Goal: Transaction & Acquisition: Book appointment/travel/reservation

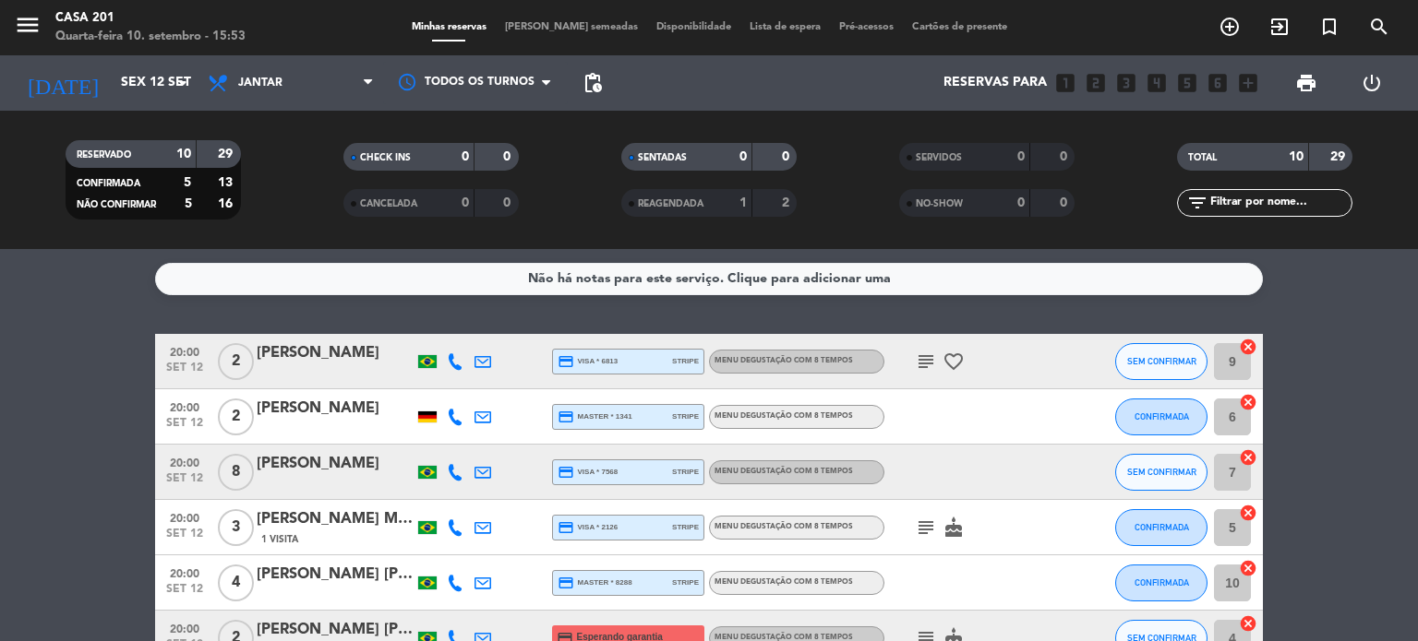
scroll to position [6, 0]
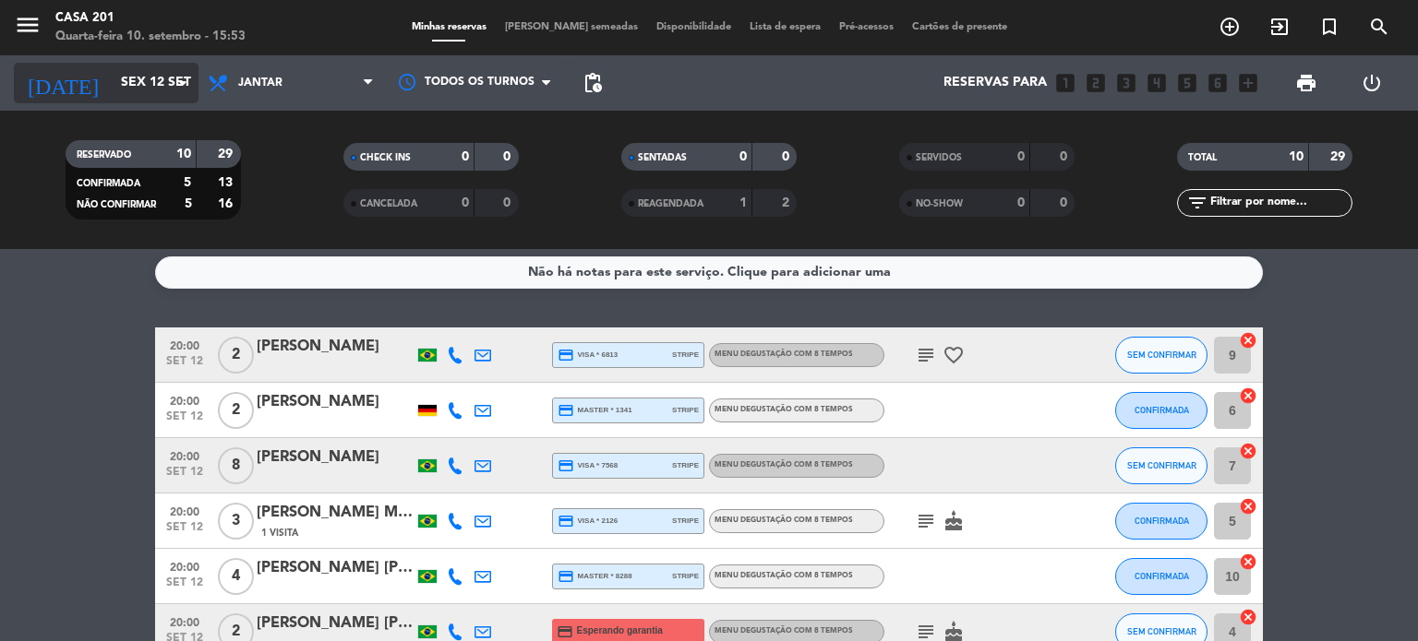
click at [135, 91] on input "Sex 12 set" at bounding box center [199, 82] width 175 height 33
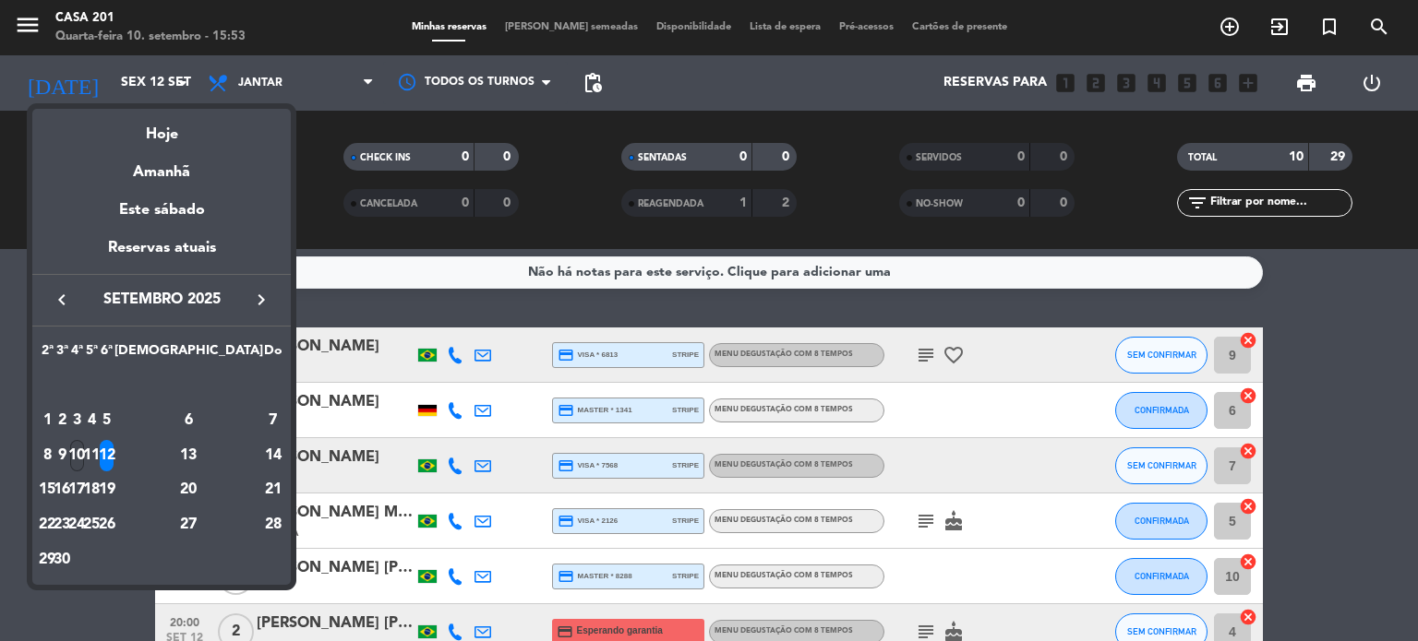
click at [84, 450] on div "10" at bounding box center [77, 455] width 14 height 31
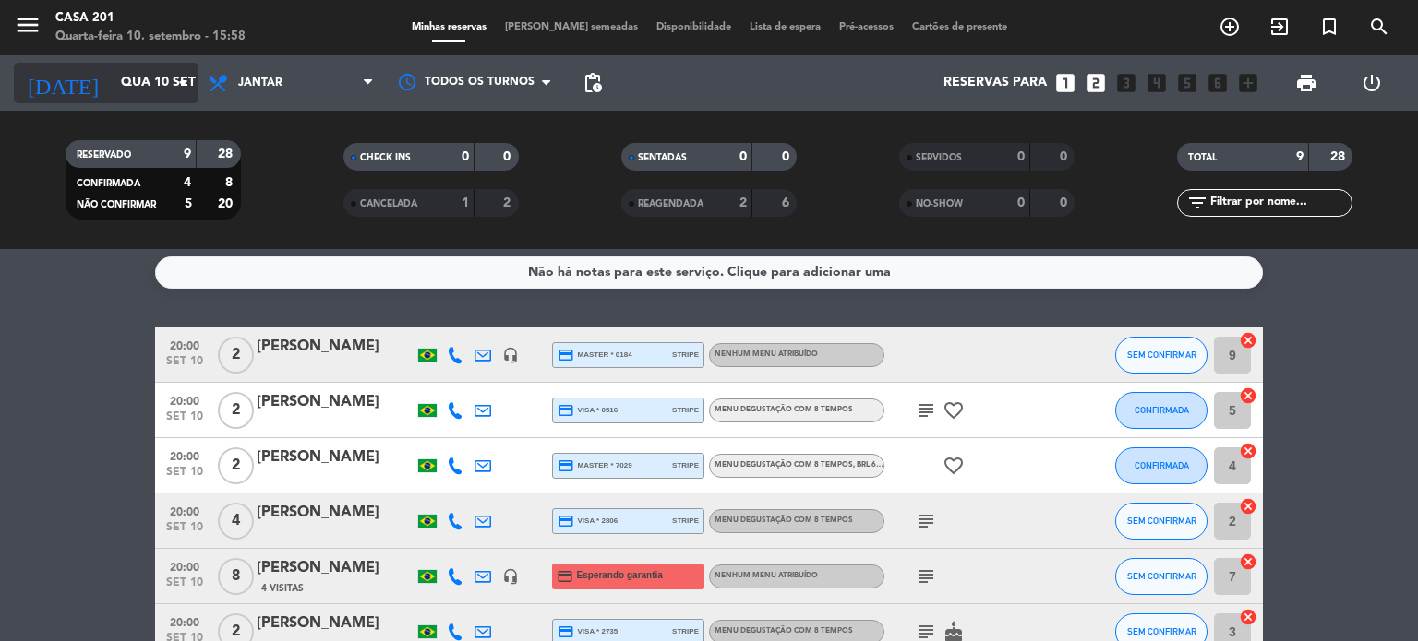
click at [112, 99] on input "Qua 10 set" at bounding box center [199, 82] width 175 height 33
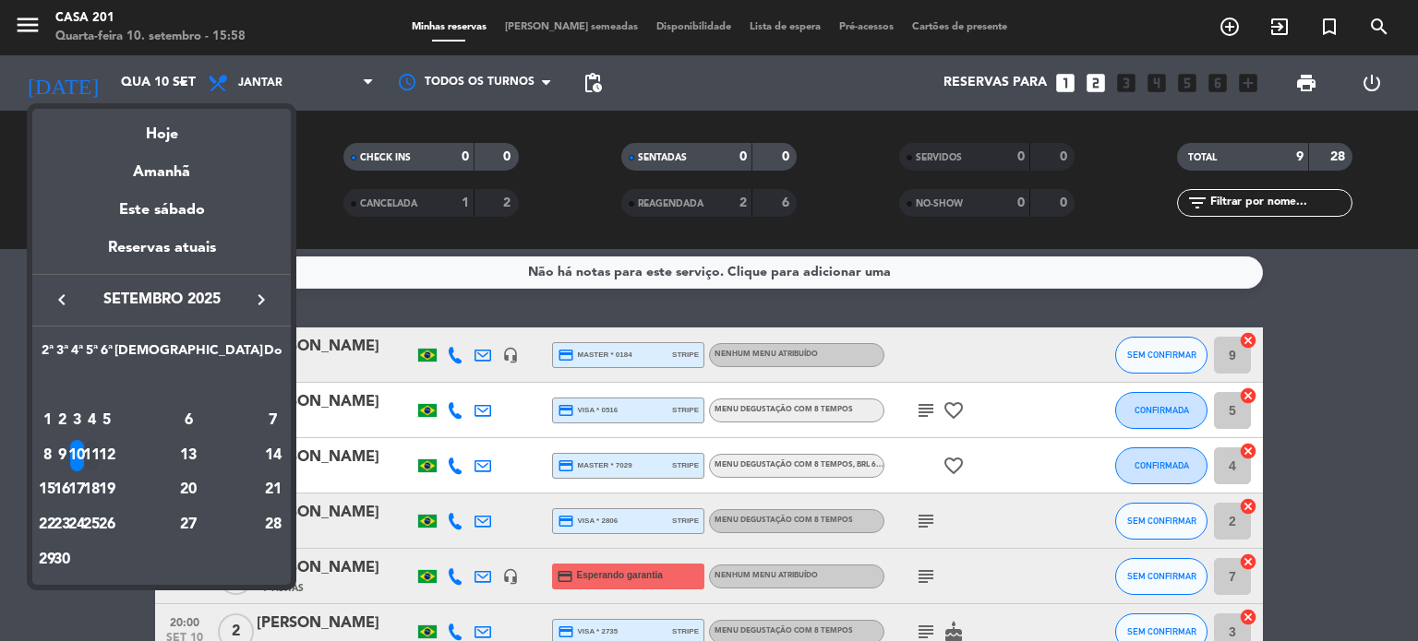
click at [99, 449] on div "11" at bounding box center [92, 455] width 14 height 31
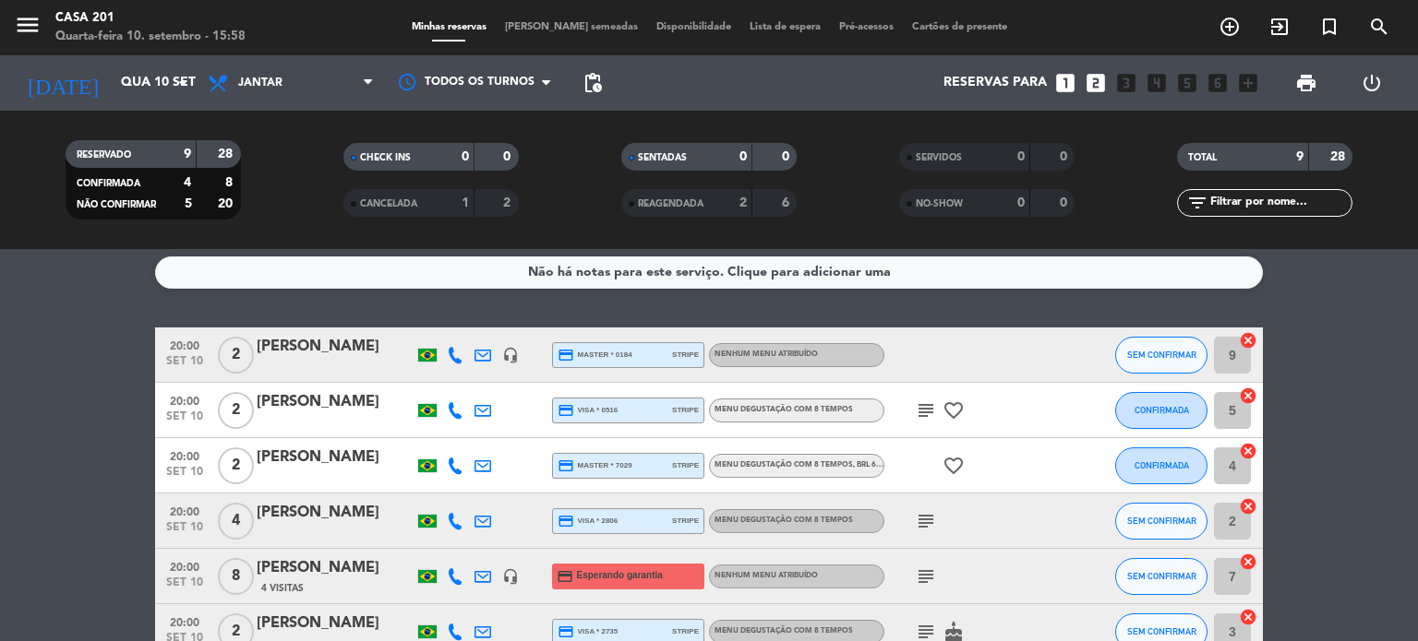
type input "Qui 11 set"
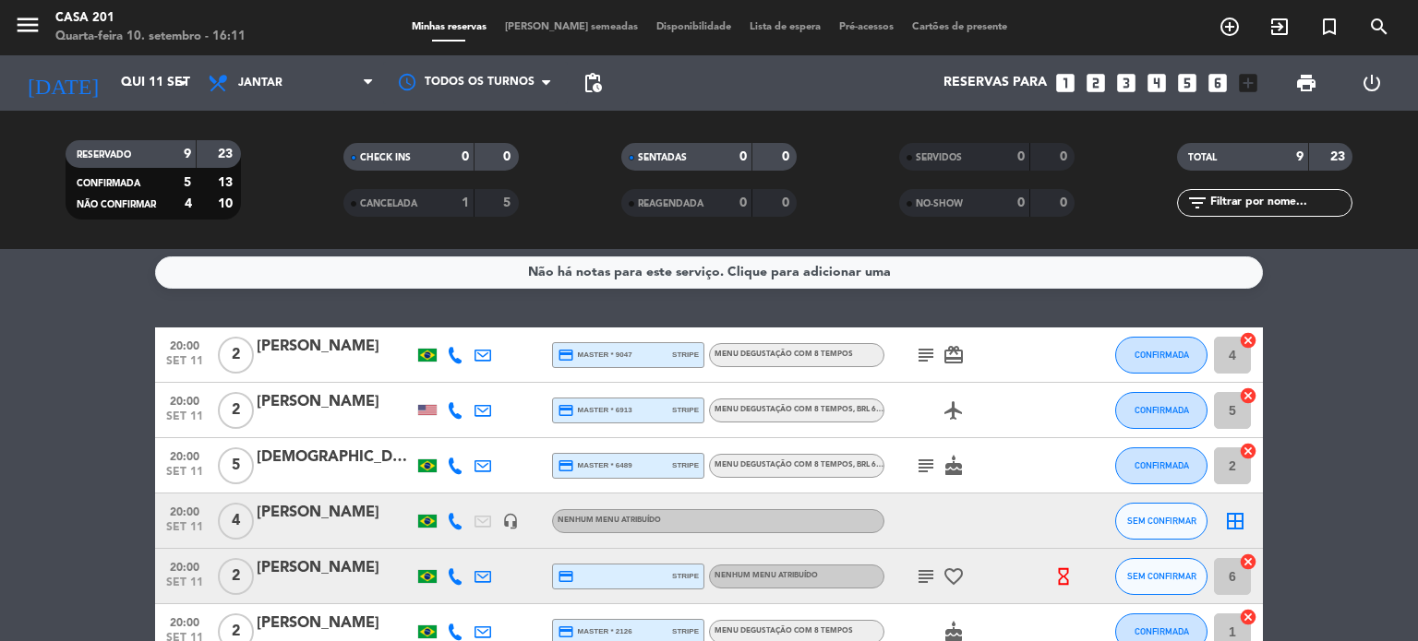
click at [1239, 526] on icon "border_all" at bounding box center [1235, 521] width 22 height 22
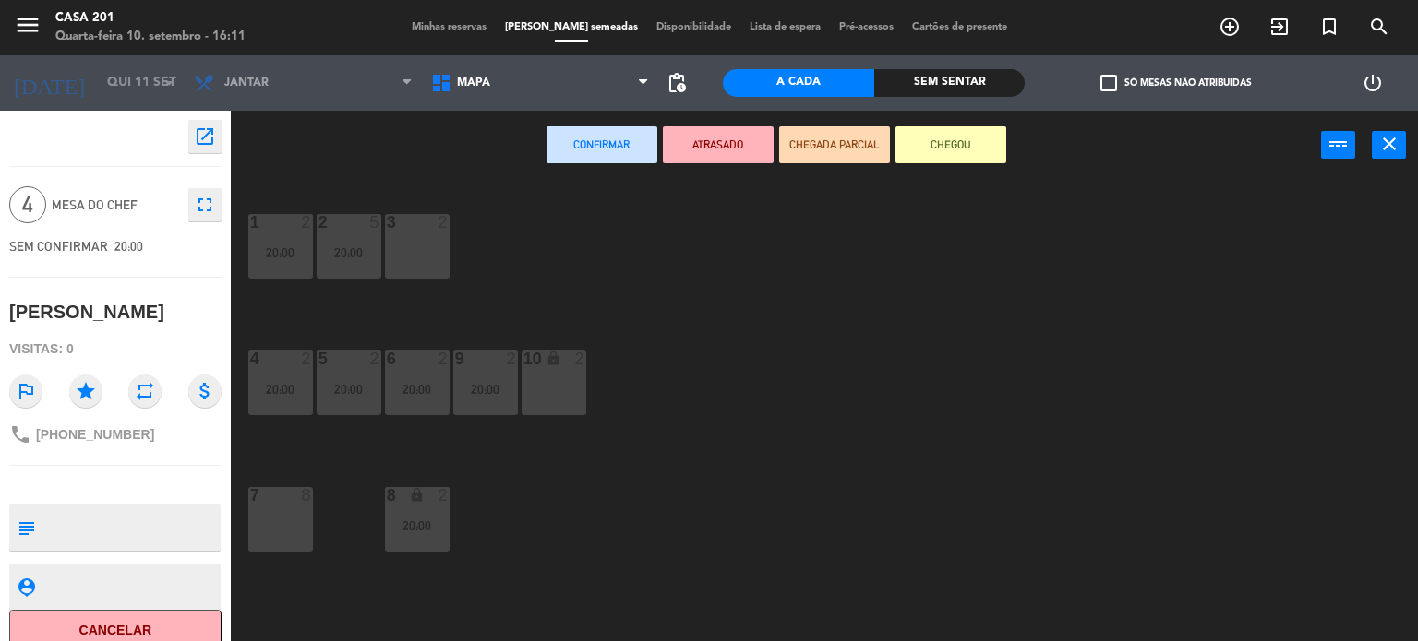
click at [557, 388] on div "10 lock 2" at bounding box center [553, 383] width 65 height 65
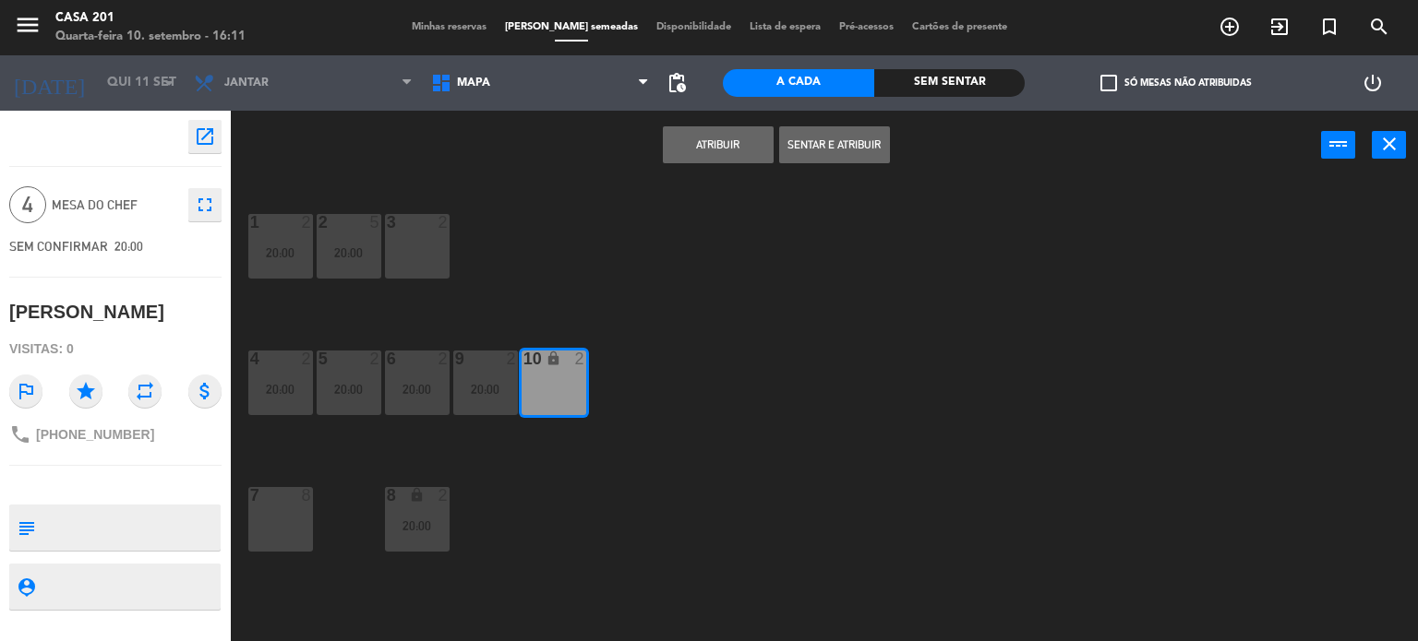
click at [718, 155] on button "Atribuir" at bounding box center [718, 144] width 111 height 37
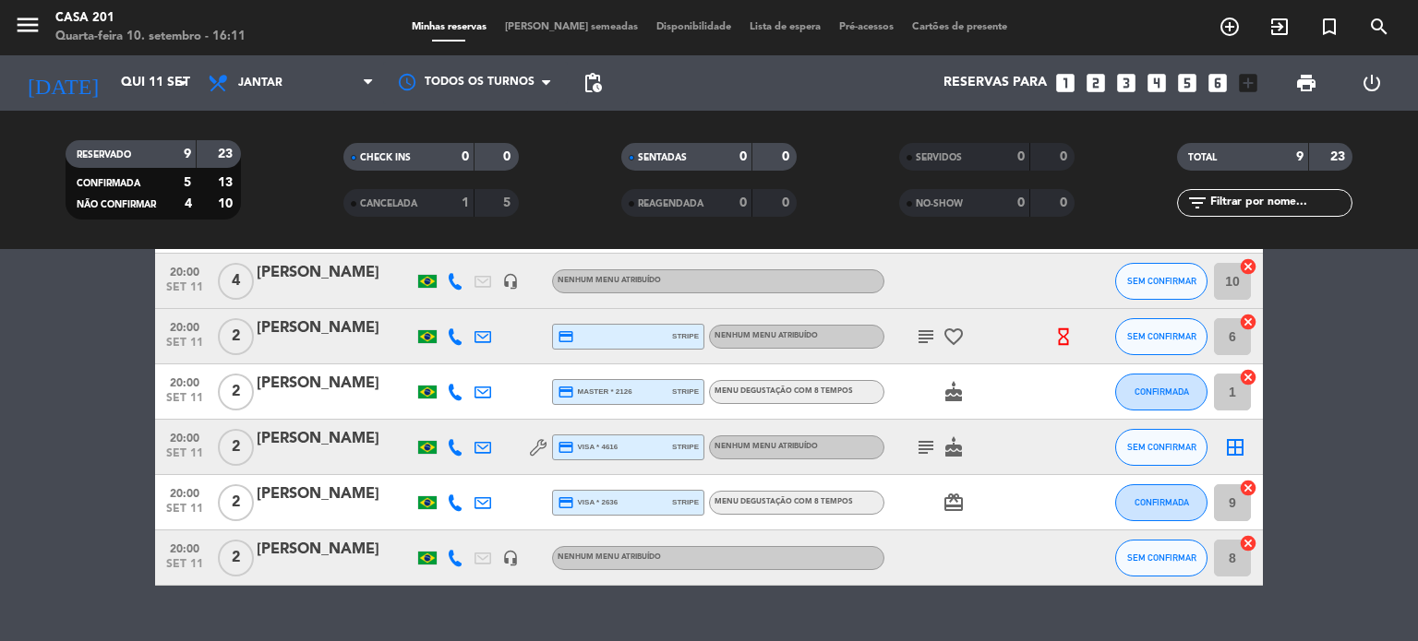
scroll to position [277, 0]
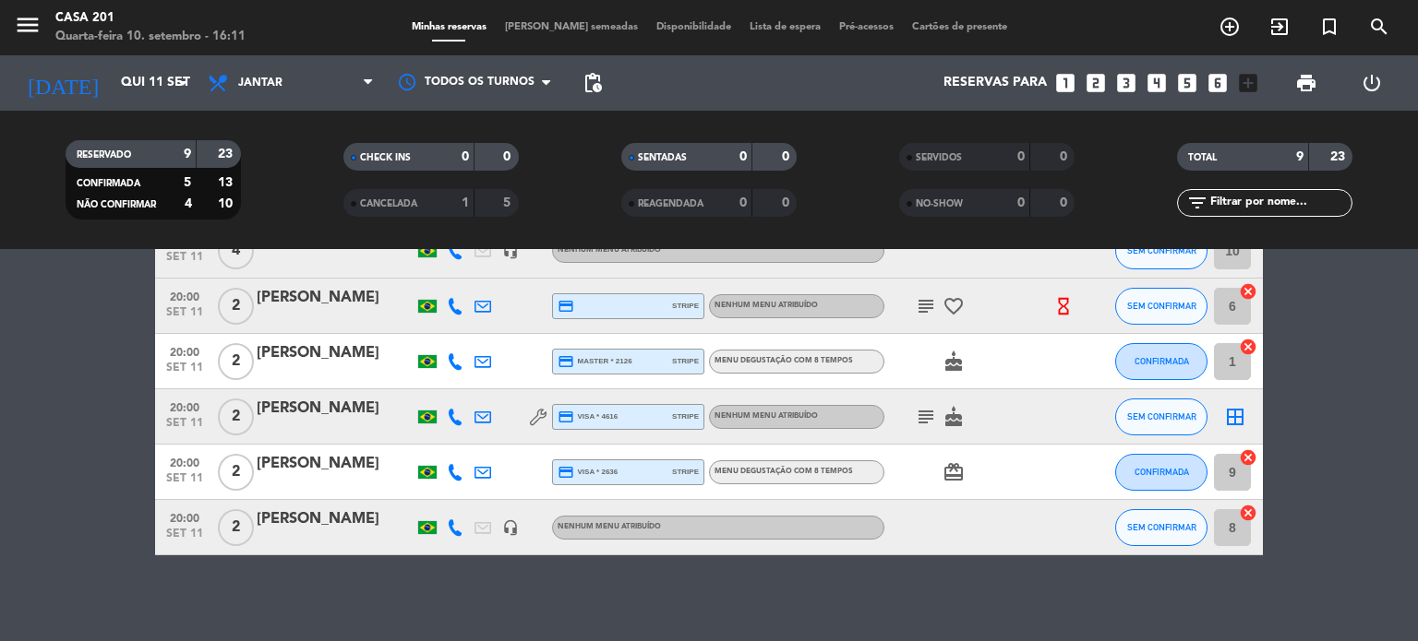
click at [1240, 410] on icon "border_all" at bounding box center [1235, 417] width 22 height 22
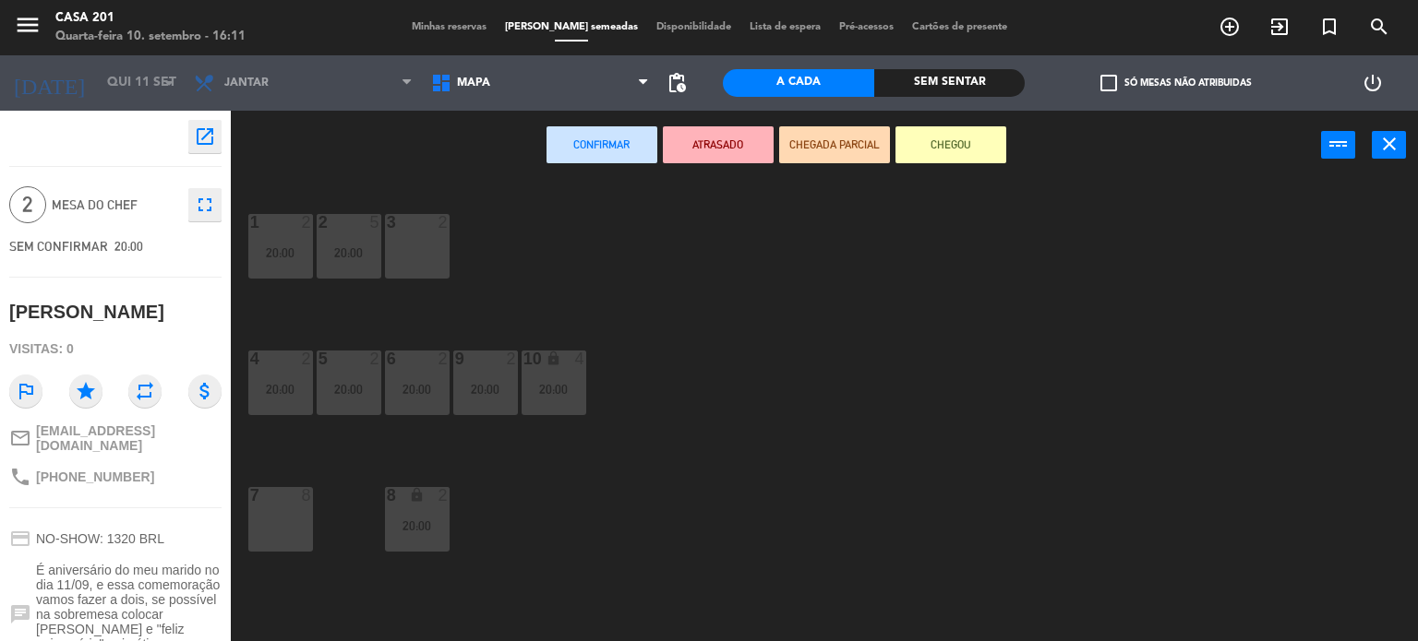
click at [413, 223] on div at bounding box center [416, 222] width 30 height 17
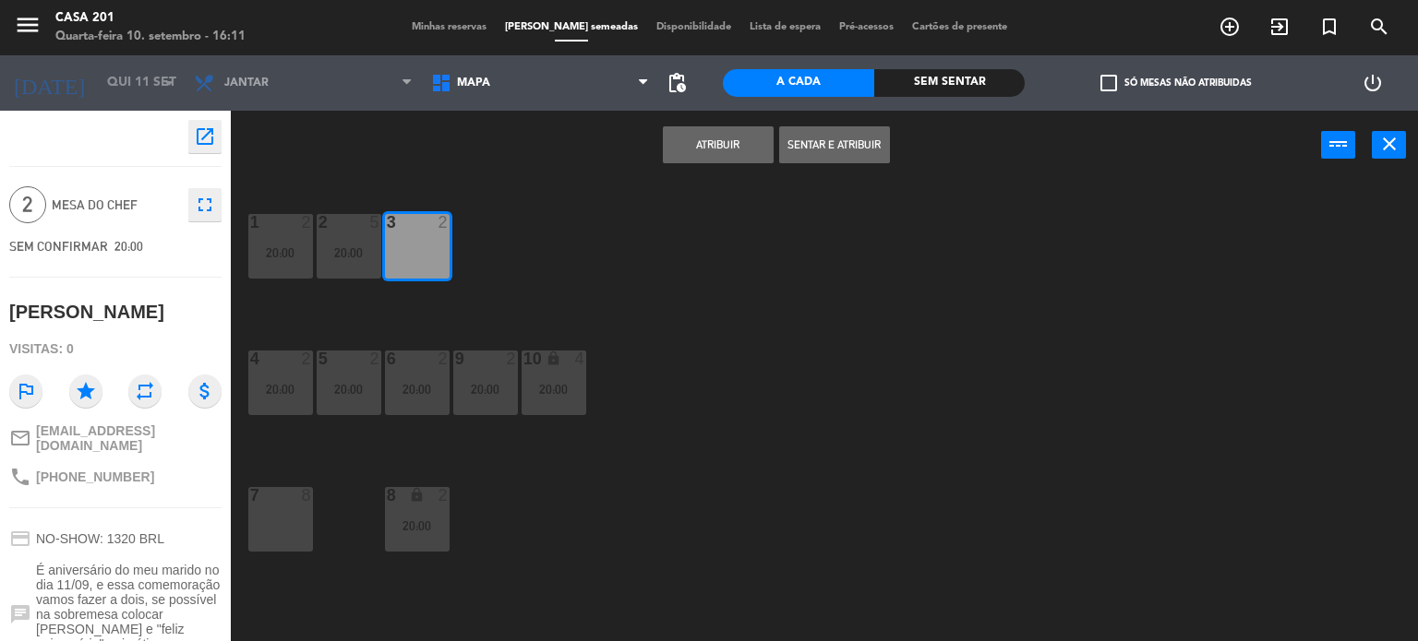
click at [709, 155] on button "Atribuir" at bounding box center [718, 144] width 111 height 37
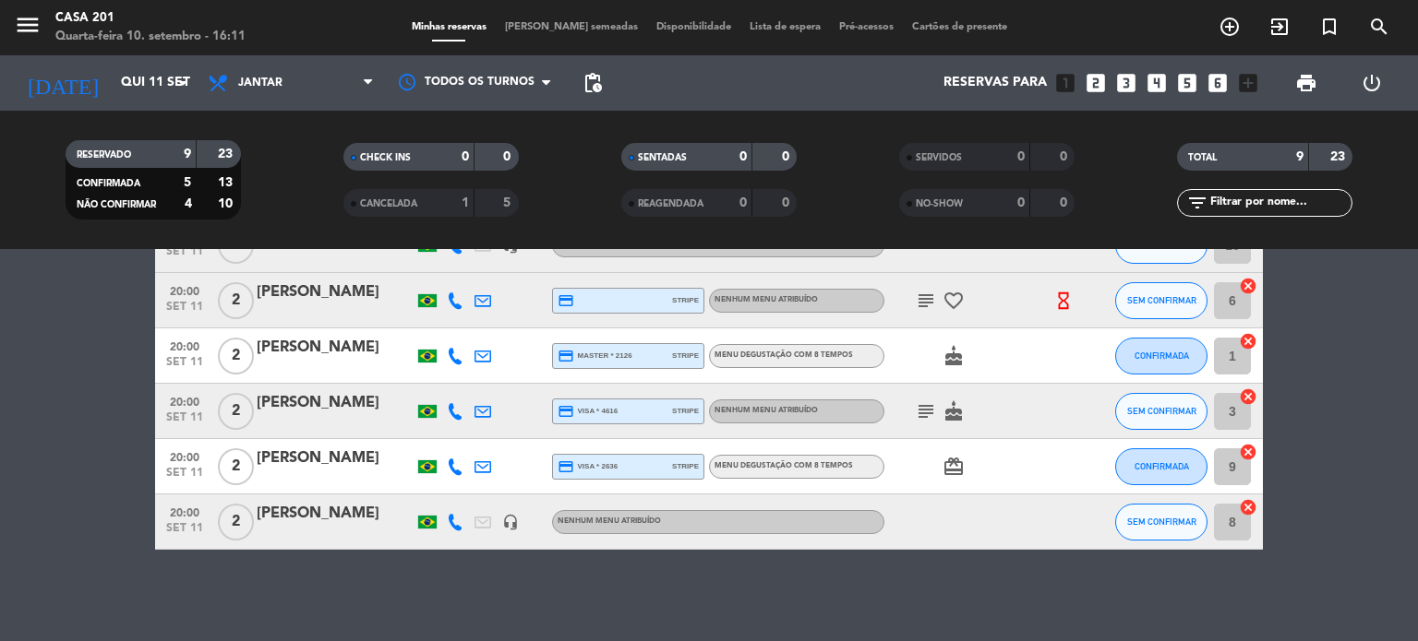
scroll to position [6, 0]
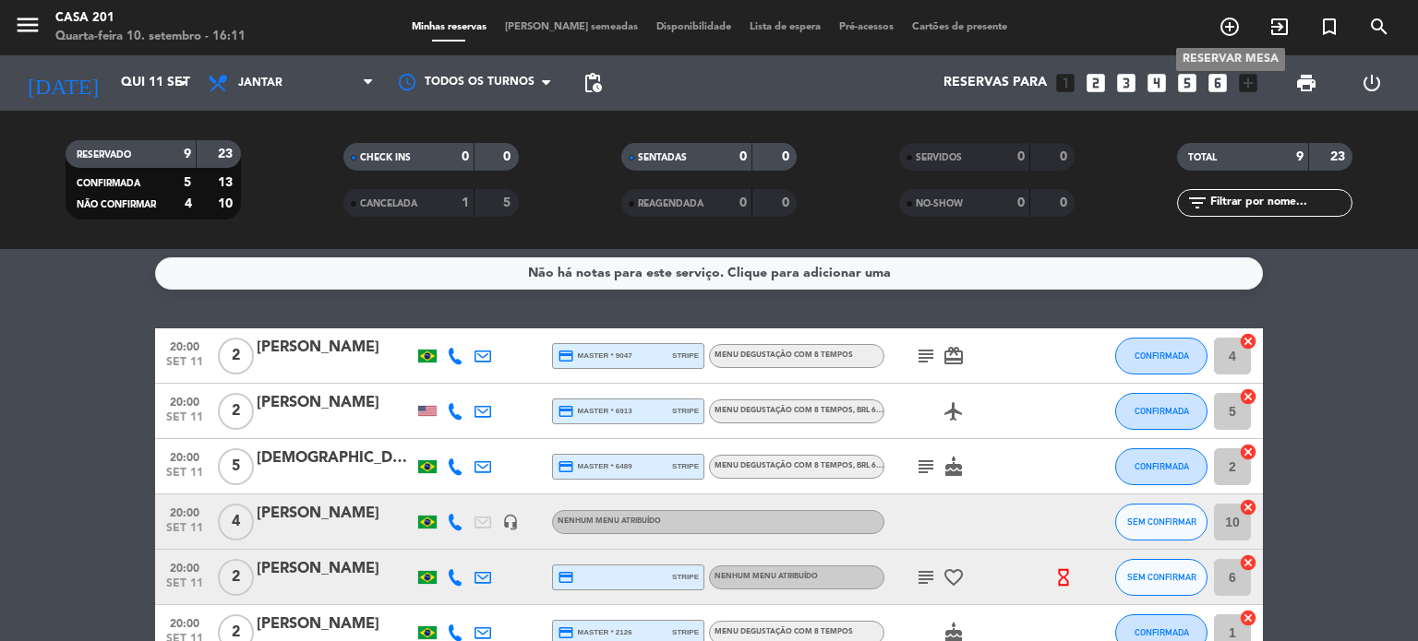
click at [1230, 30] on icon "add_circle_outline" at bounding box center [1229, 27] width 22 height 22
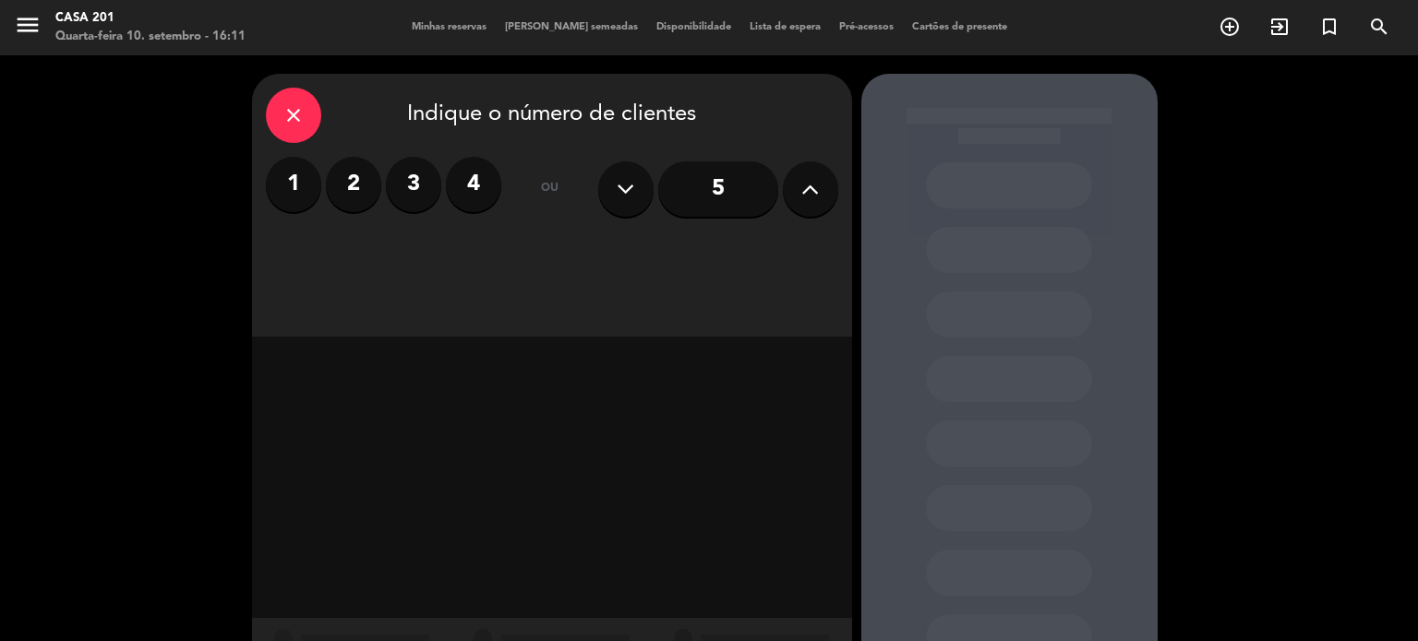
click at [469, 192] on label "4" at bounding box center [473, 184] width 55 height 55
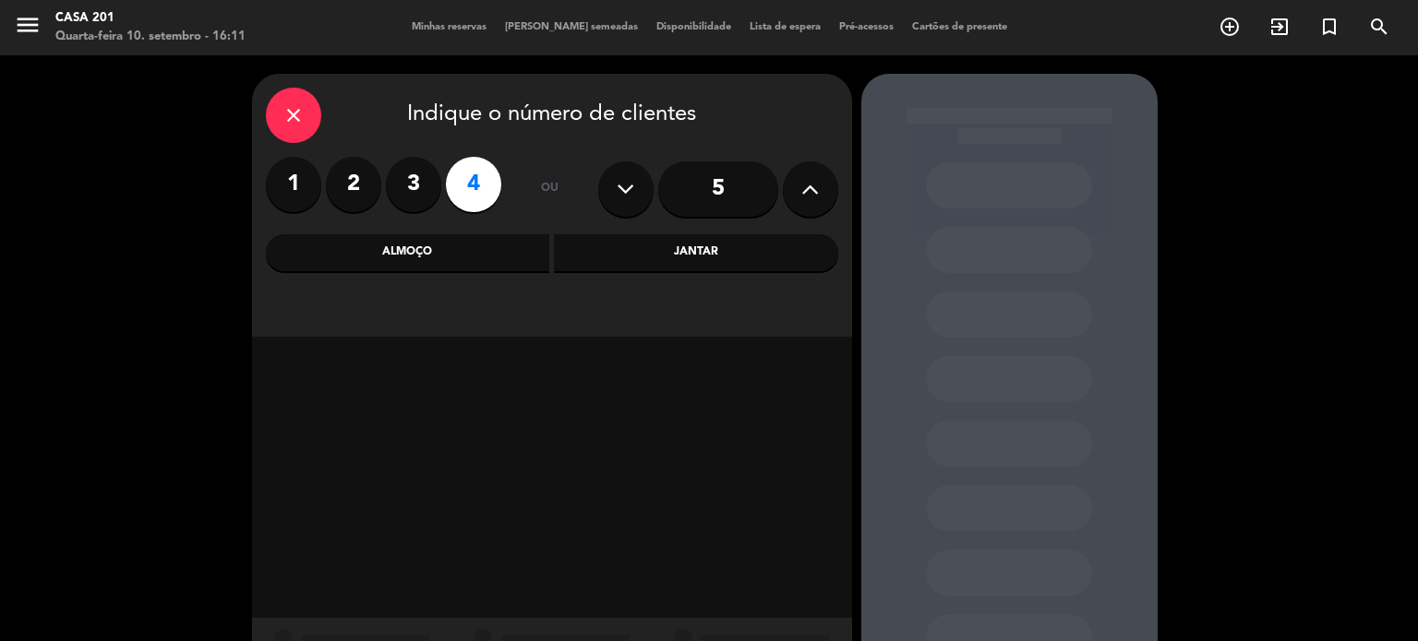
click at [726, 254] on div "Jantar" at bounding box center [696, 252] width 284 height 37
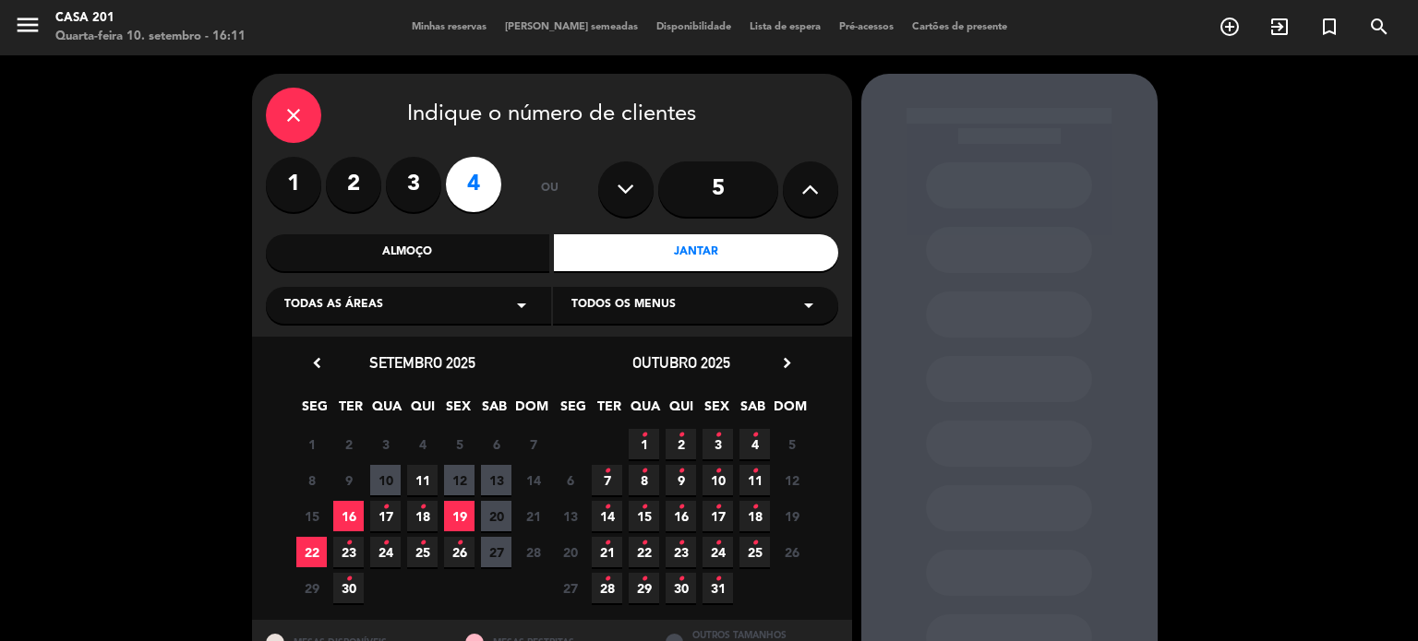
click at [421, 485] on span "11" at bounding box center [422, 480] width 30 height 30
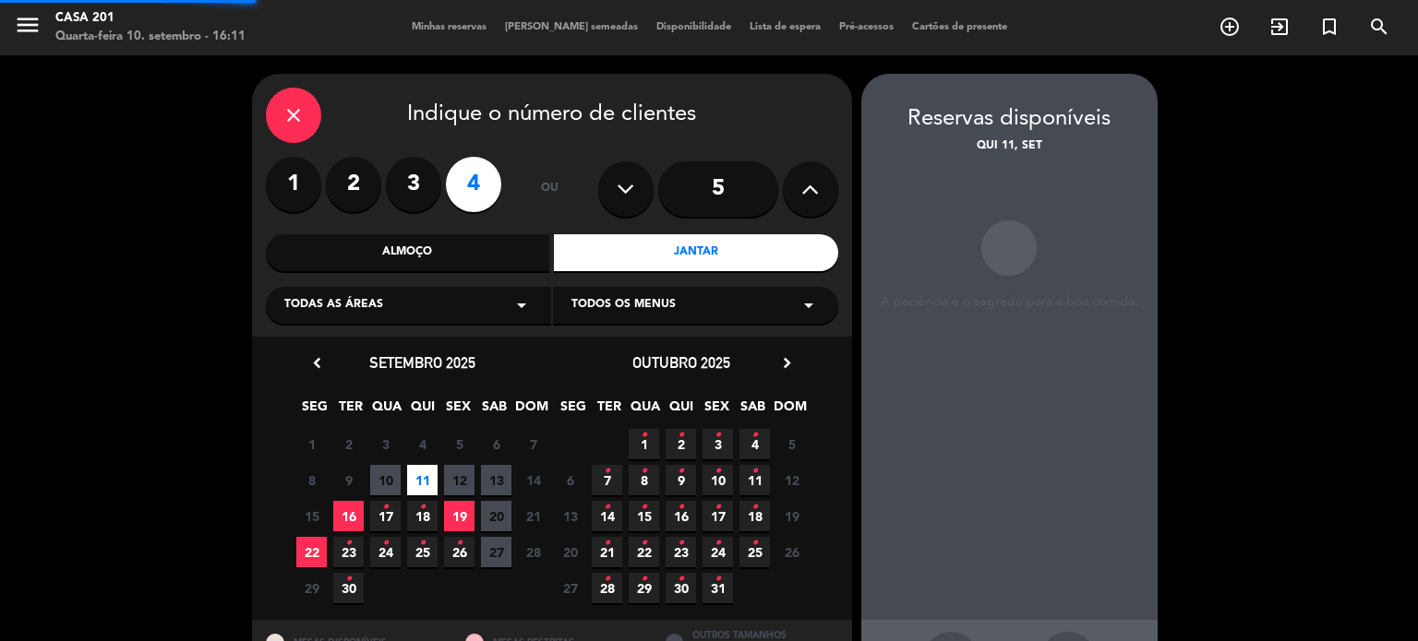
scroll to position [74, 0]
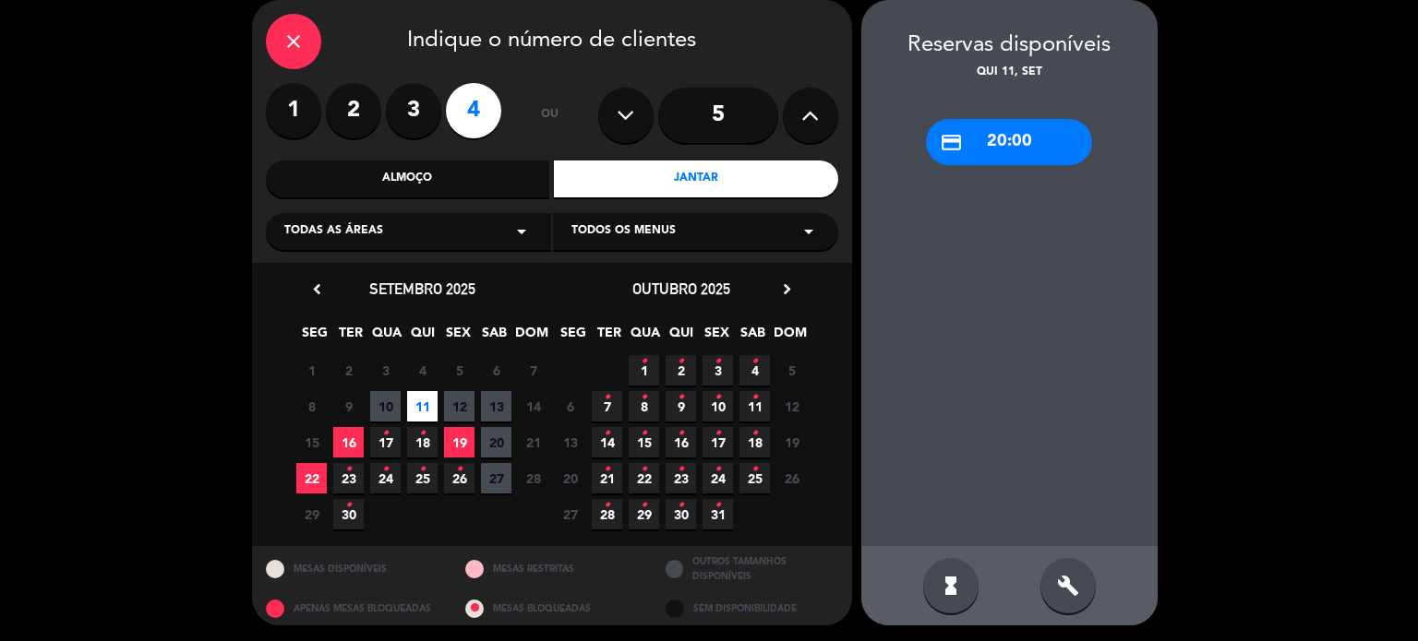
click at [984, 147] on div "credit_card 20:00" at bounding box center [1009, 142] width 166 height 46
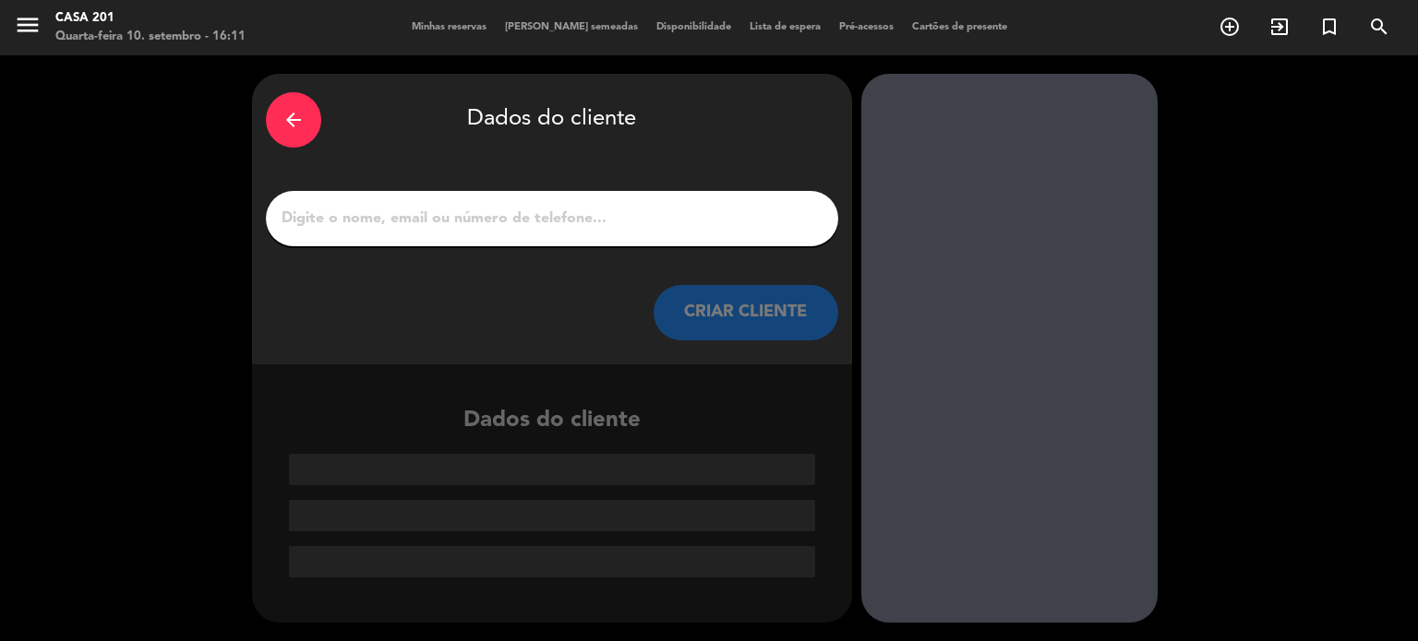
click at [390, 232] on div at bounding box center [552, 218] width 572 height 55
click at [393, 221] on input "1" at bounding box center [552, 219] width 545 height 26
click at [358, 217] on input "1" at bounding box center [552, 219] width 545 height 26
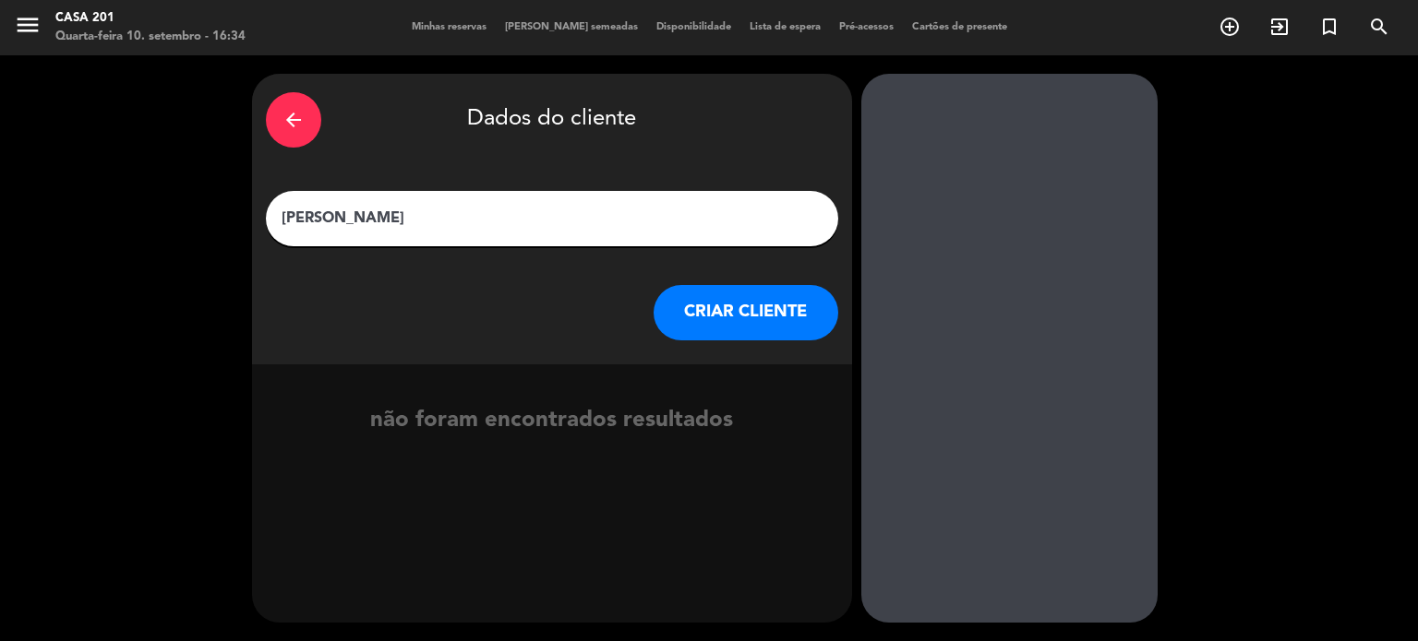
type input "[PERSON_NAME]"
click at [711, 315] on button "CRIAR CLIENTE" at bounding box center [745, 312] width 185 height 55
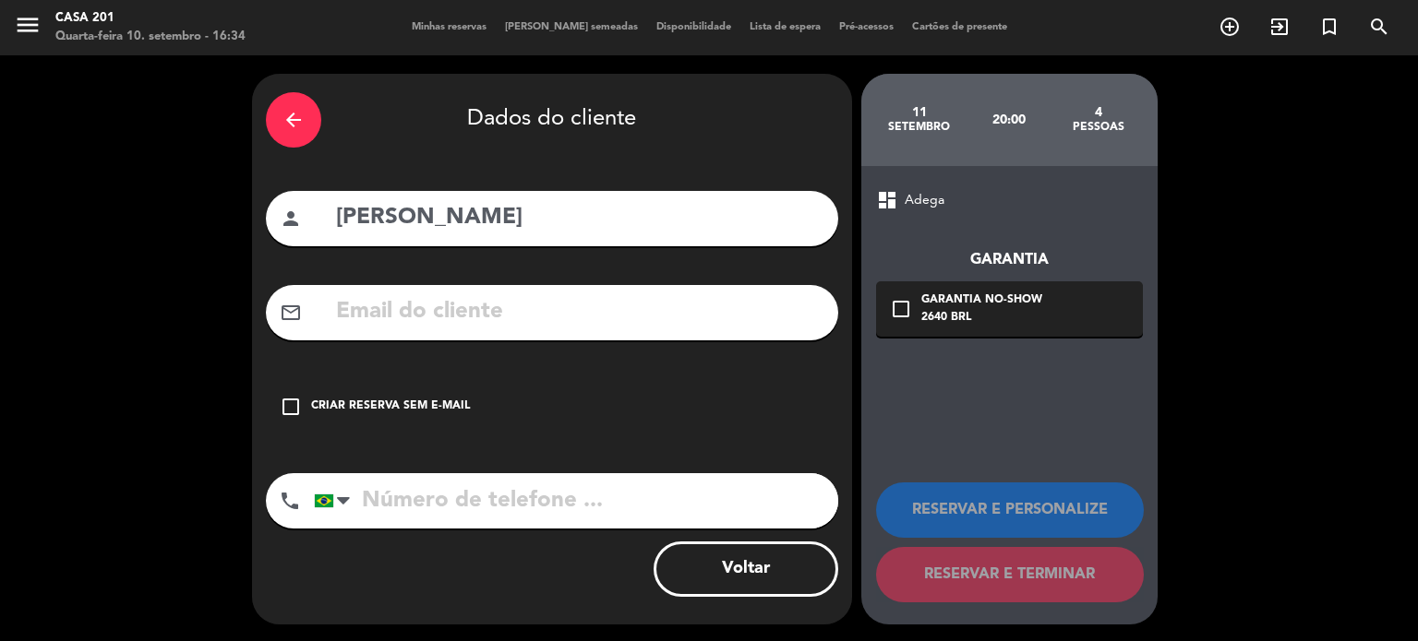
click at [358, 311] on input "text" at bounding box center [579, 312] width 490 height 38
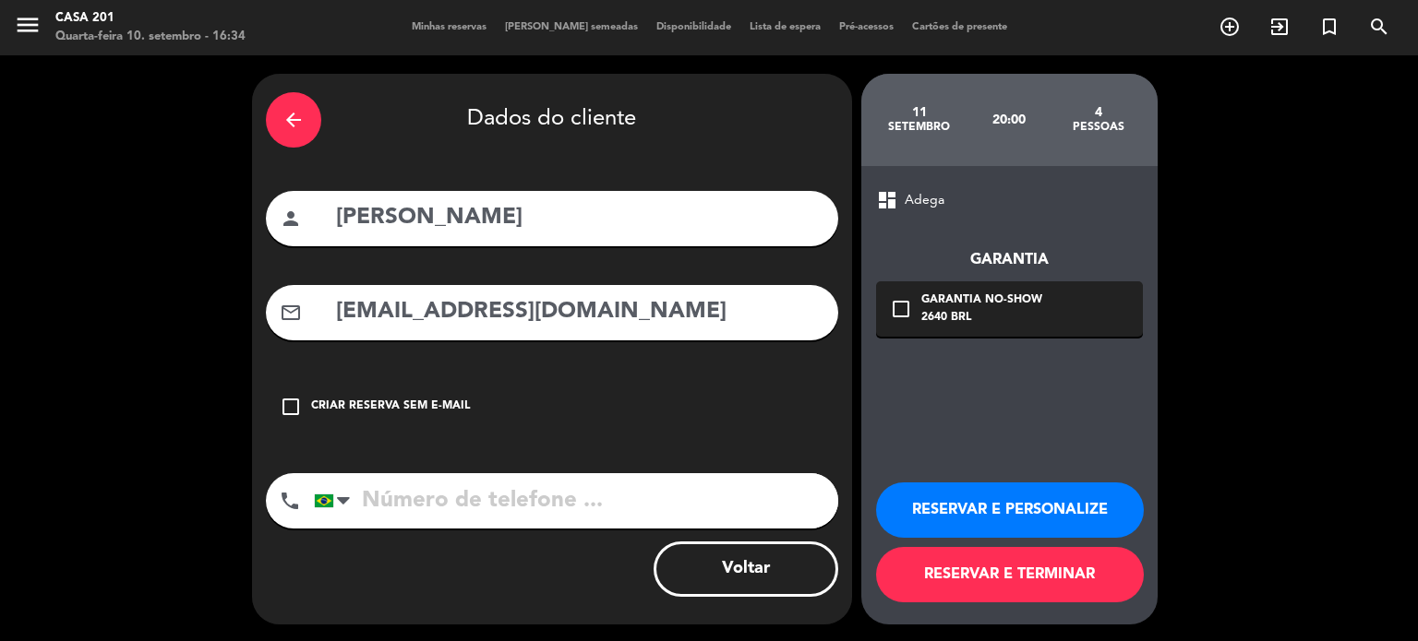
type input "[EMAIL_ADDRESS][DOMAIN_NAME]"
click at [395, 507] on input "tel" at bounding box center [576, 500] width 524 height 55
type input "21988215064"
click at [902, 309] on icon "check_box_outline_blank" at bounding box center [901, 309] width 22 height 22
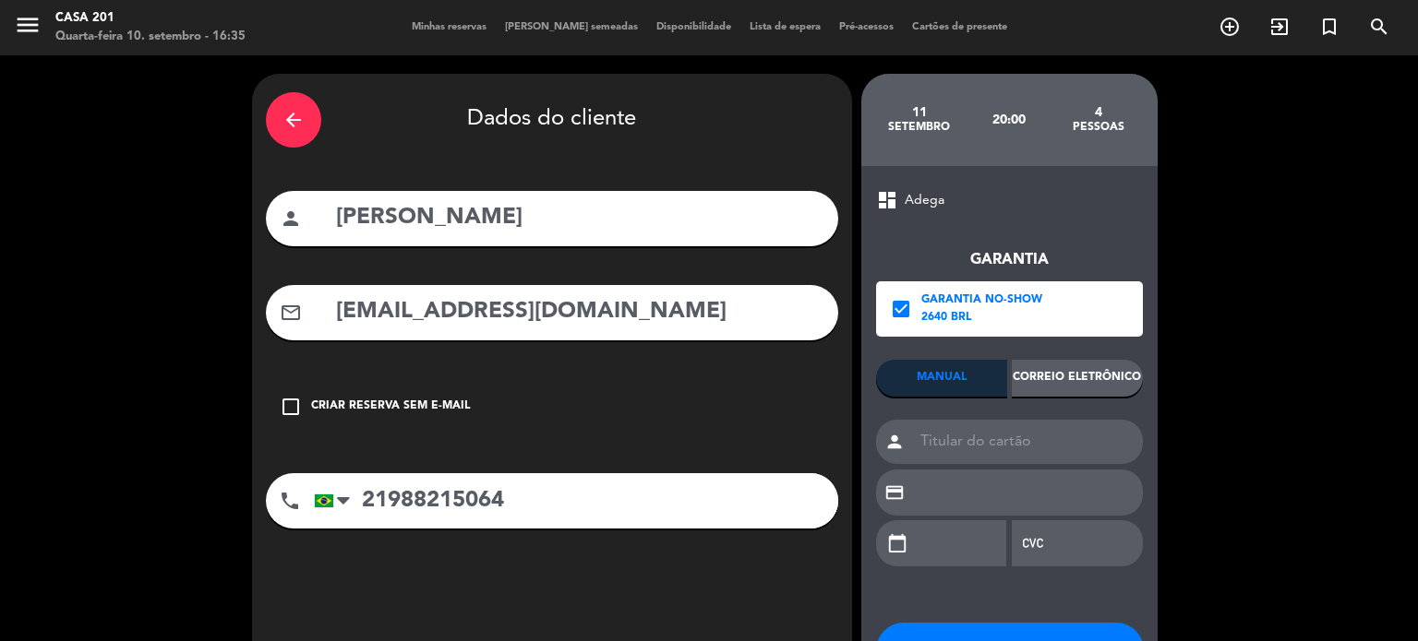
click at [1095, 382] on div "Correio eletrônico" at bounding box center [1076, 378] width 131 height 37
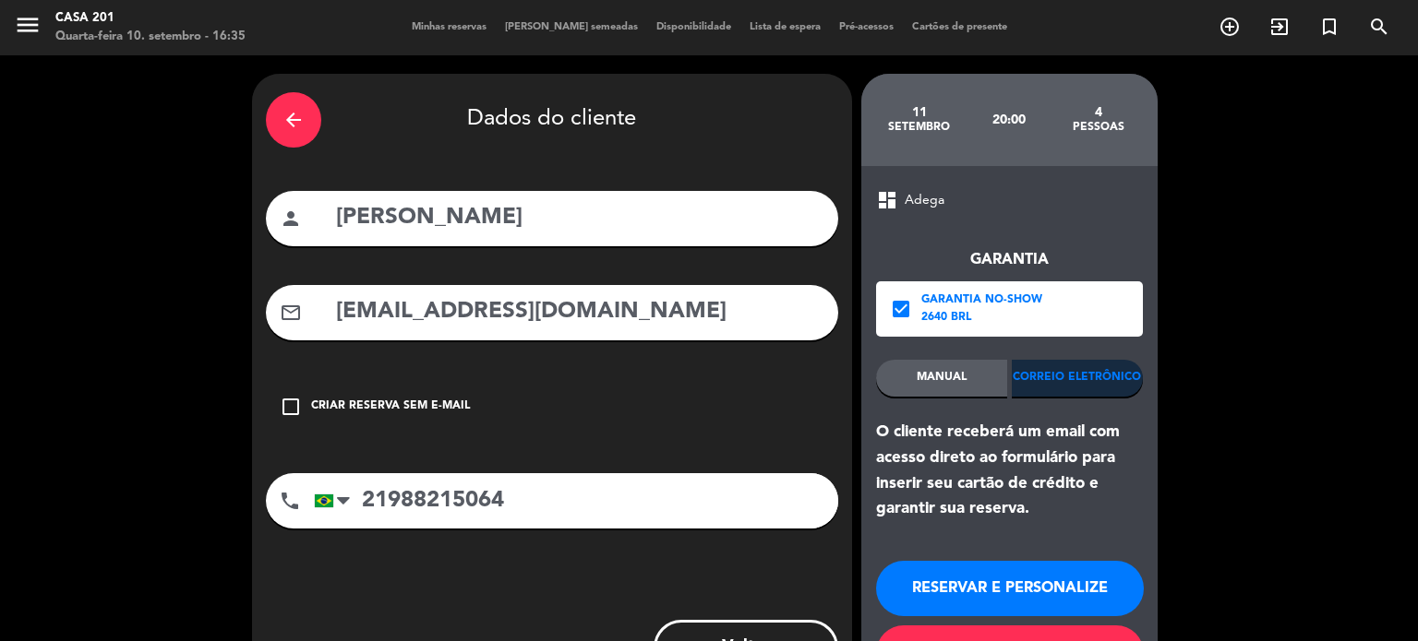
scroll to position [80, 0]
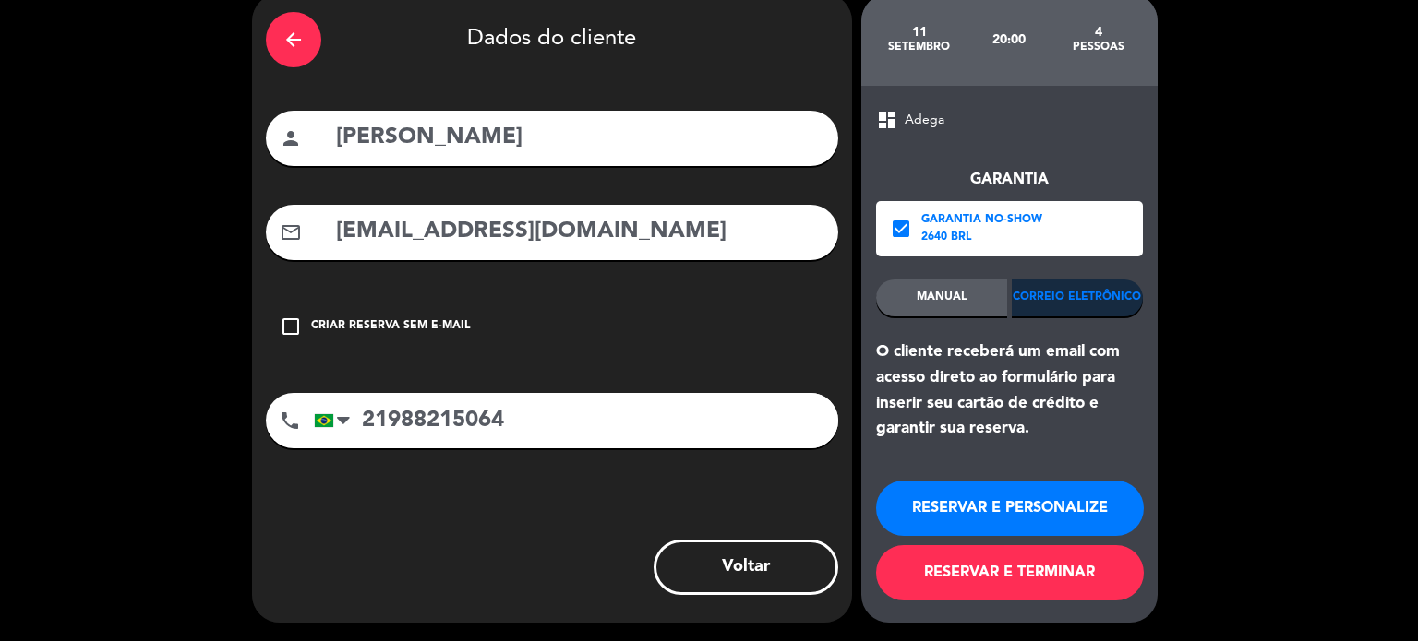
click at [1038, 579] on button "RESERVAR E TERMINAR" at bounding box center [1010, 572] width 268 height 55
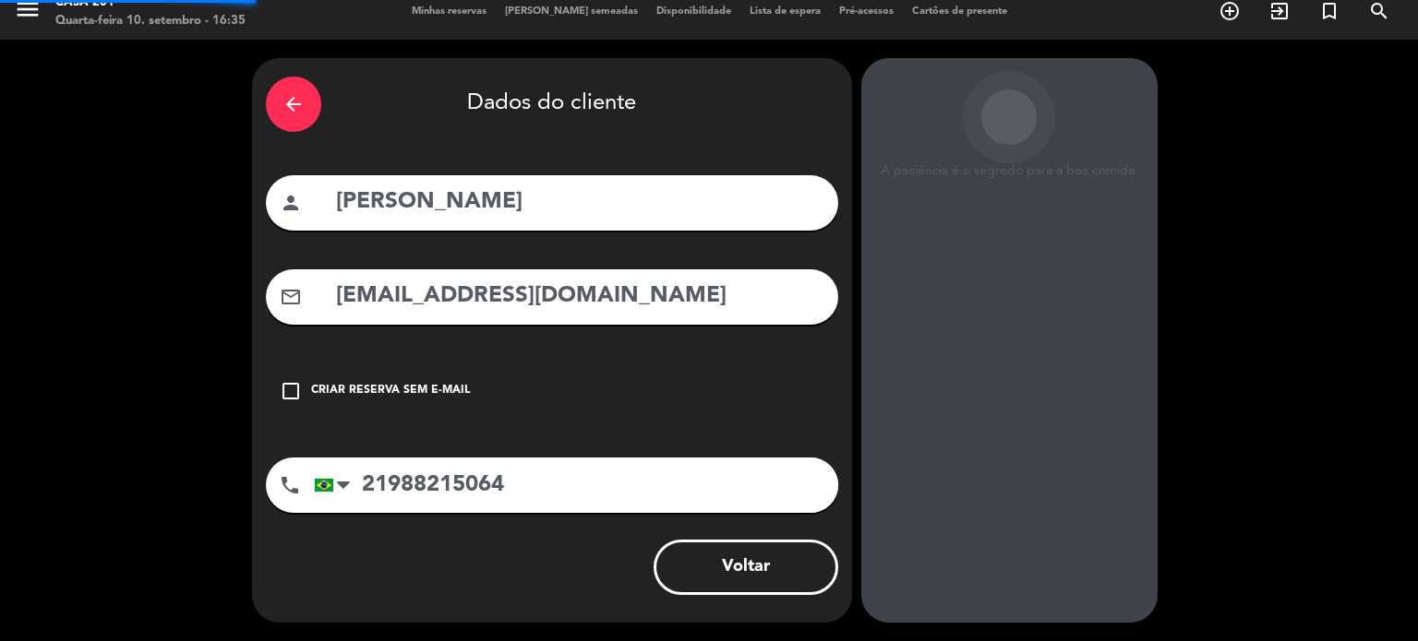
scroll to position [15, 0]
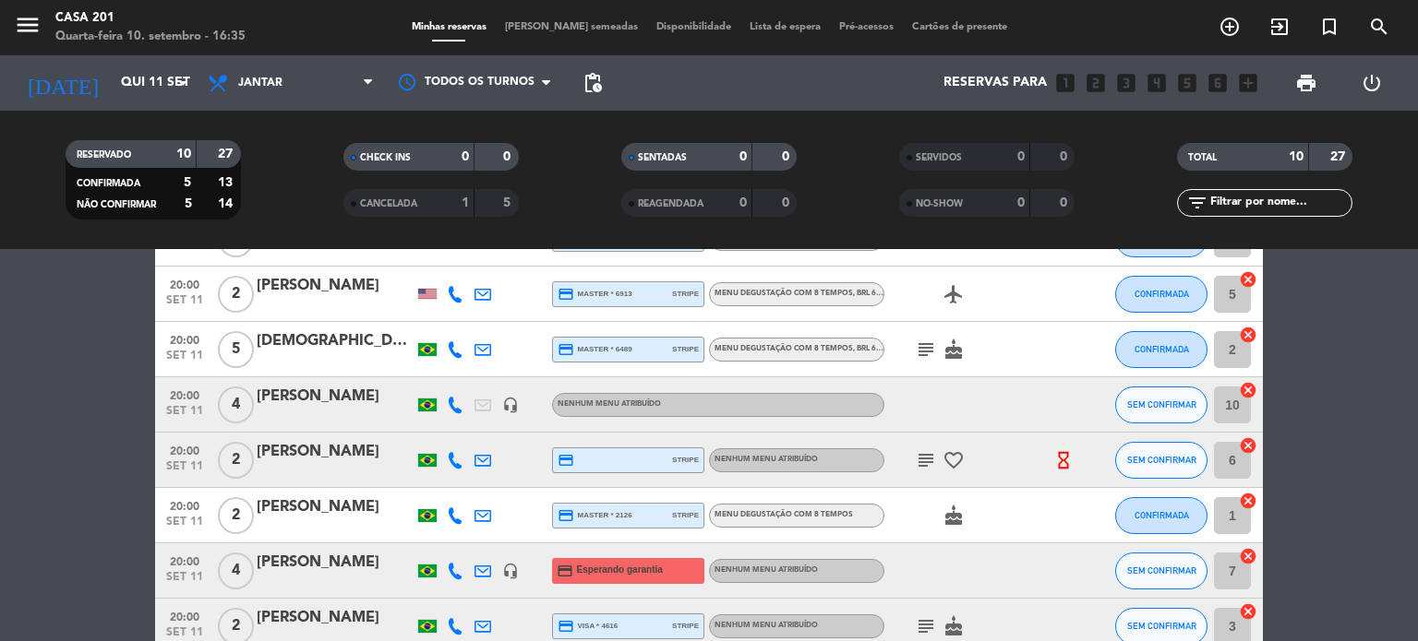
scroll to position [277, 0]
